Goal: Find specific page/section: Find specific page/section

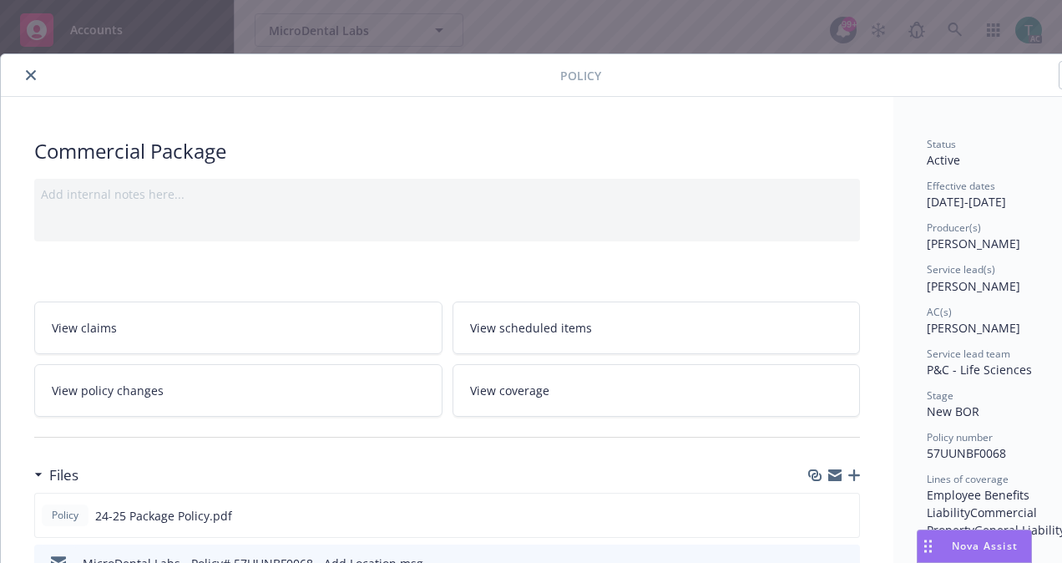
click at [32, 75] on icon "close" at bounding box center [31, 75] width 10 height 10
